Goal: Use online tool/utility: Utilize a website feature to perform a specific function

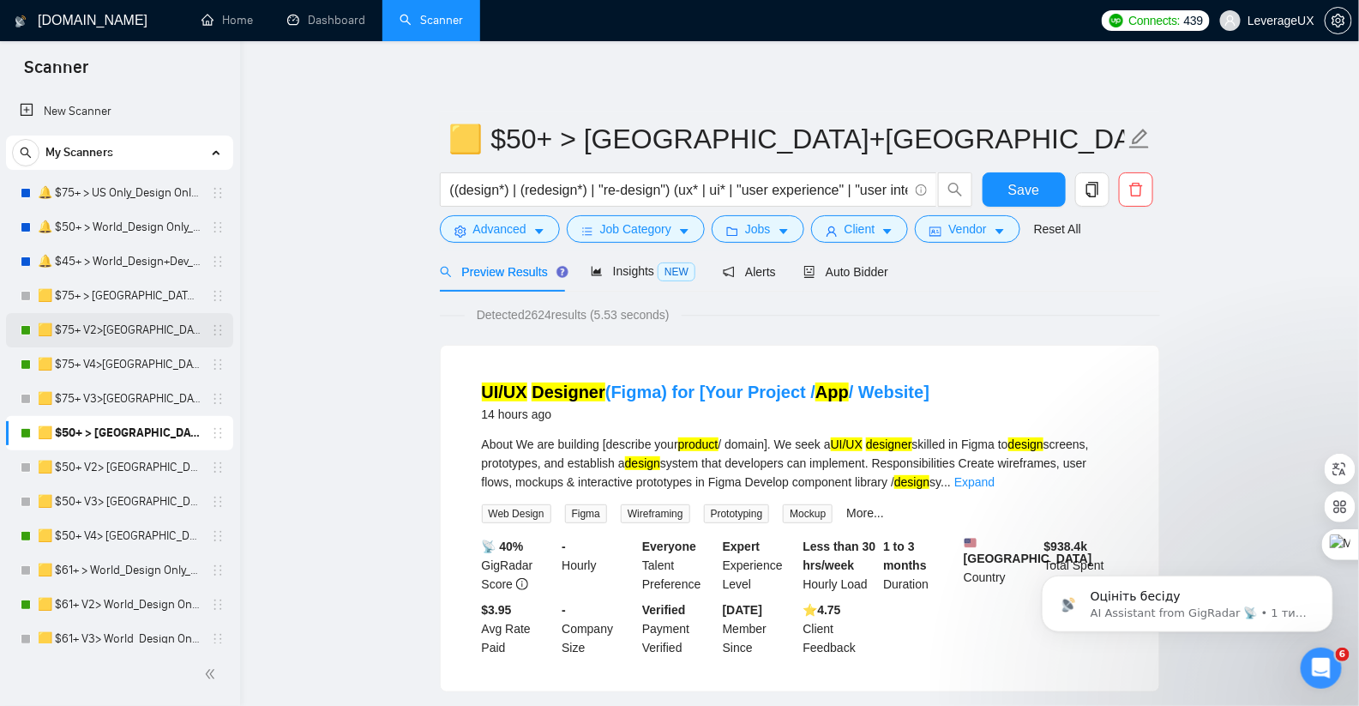
click at [154, 322] on link "🟨 $75+ V2>[GEOGRAPHIC_DATA]+[GEOGRAPHIC_DATA] Only_Tony-UX/UI_General" at bounding box center [119, 330] width 163 height 34
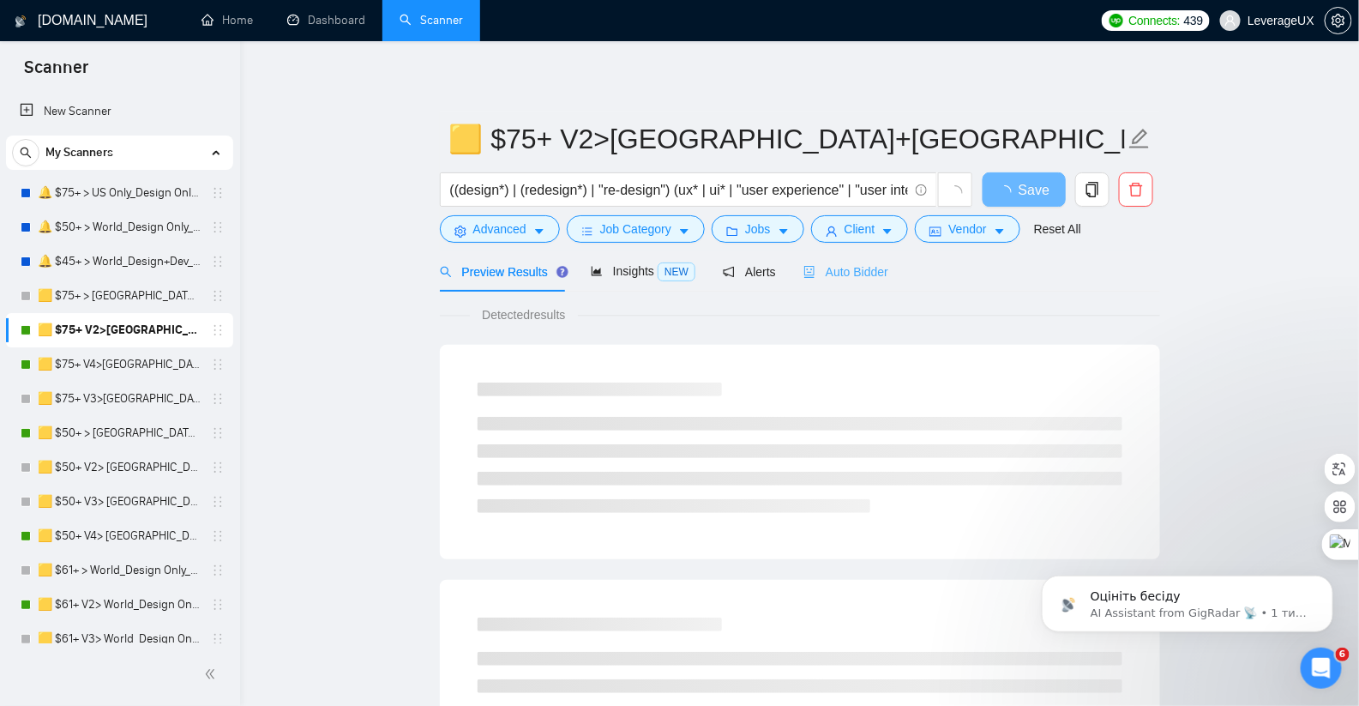
click at [871, 286] on div "Auto Bidder" at bounding box center [846, 271] width 85 height 40
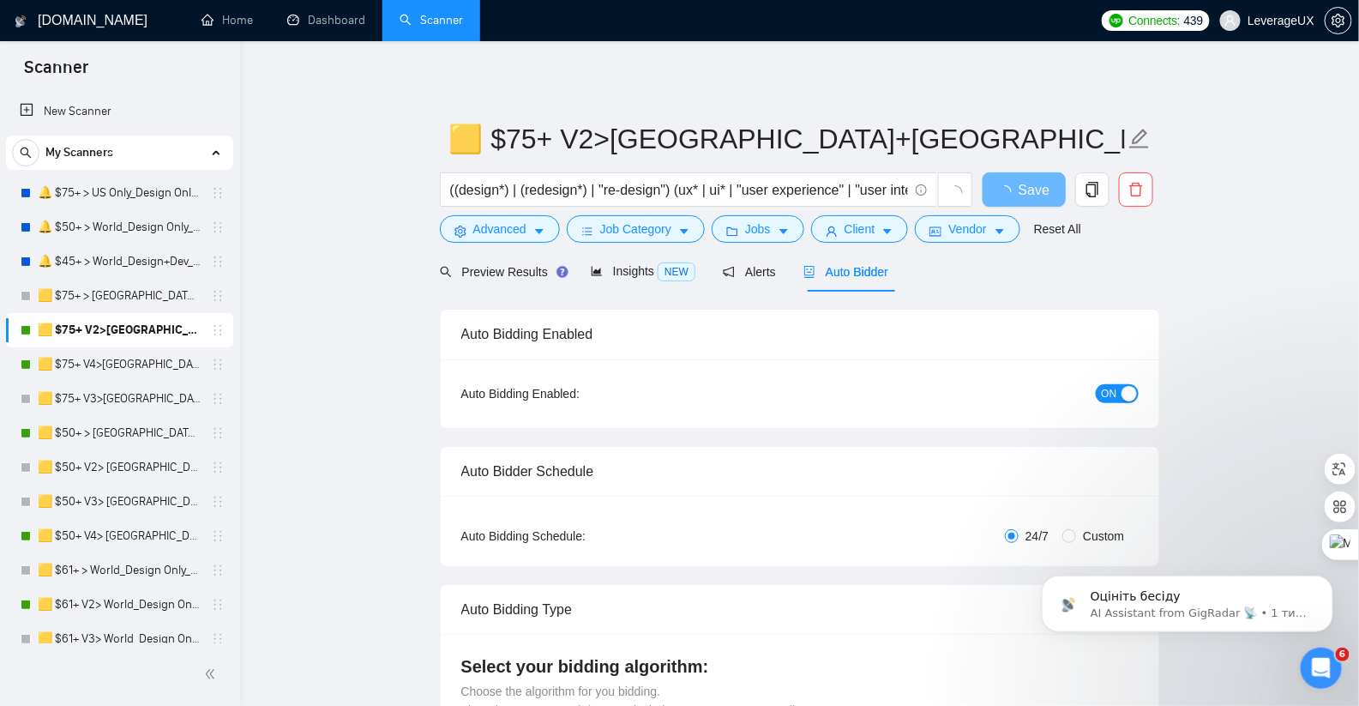
radio input "false"
radio input "true"
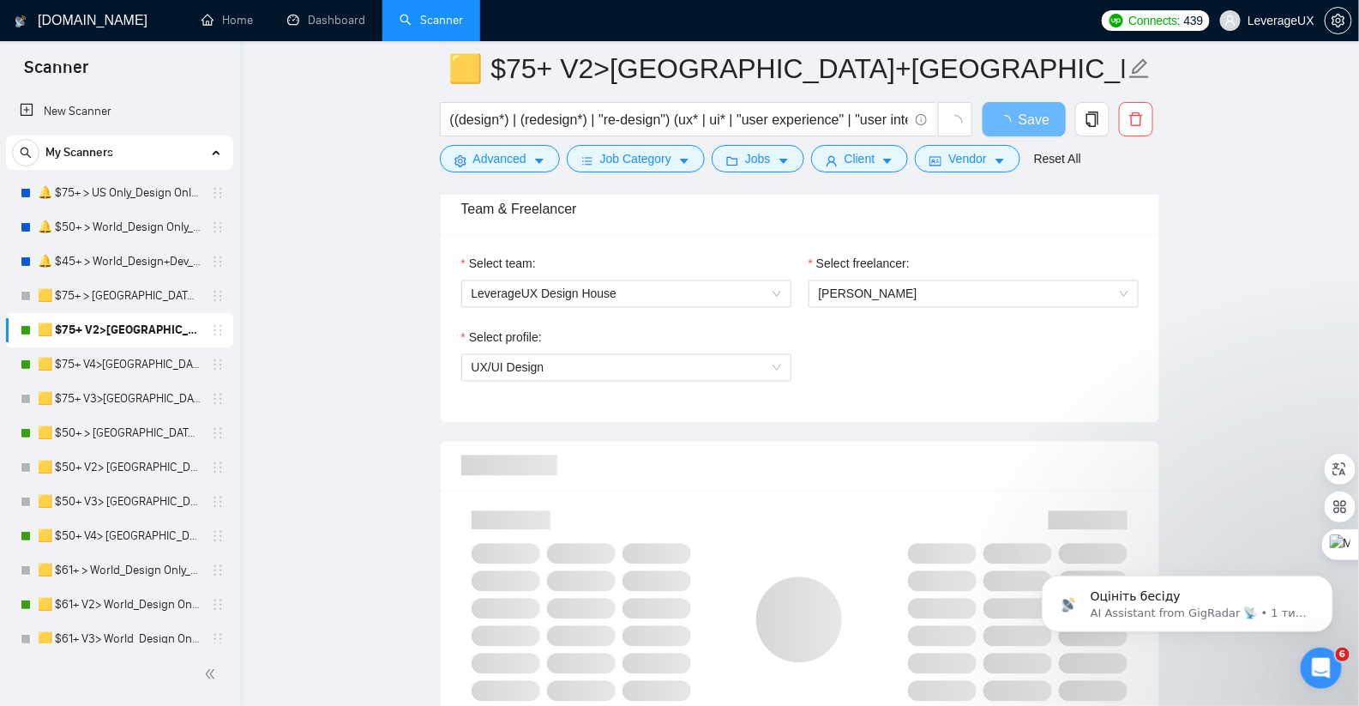
scroll to position [1118, 0]
